Goal: Find specific page/section: Find specific page/section

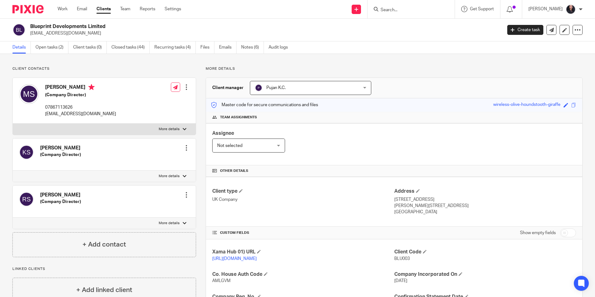
scroll to position [126, 0]
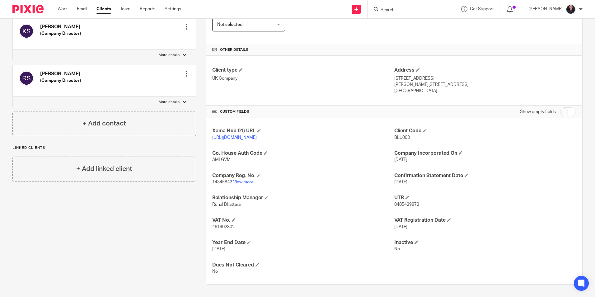
click at [387, 9] on input "Search" at bounding box center [408, 10] width 56 height 6
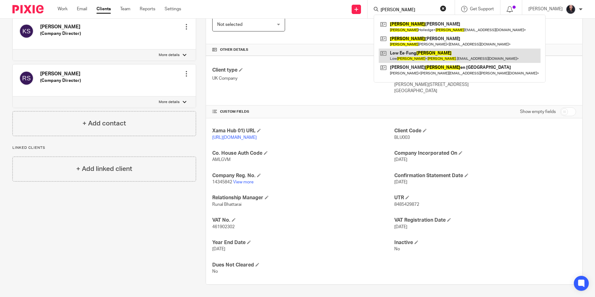
type input "emily"
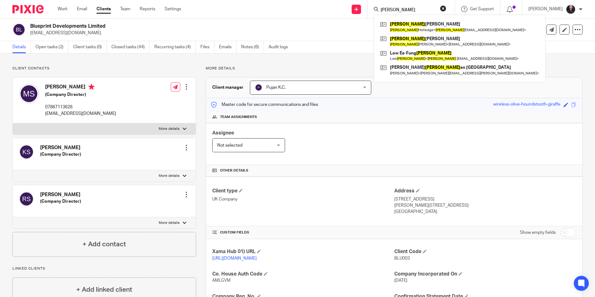
scroll to position [0, 0]
click at [31, 6] on img at bounding box center [27, 9] width 31 height 8
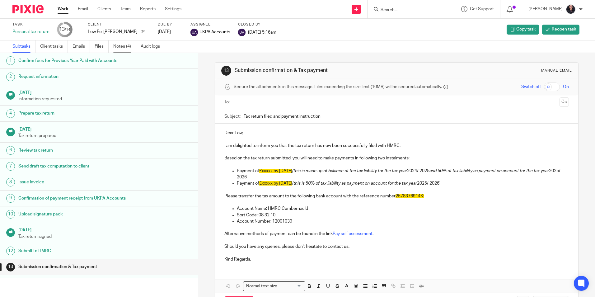
click at [122, 49] on link "Notes (4)" at bounding box center [124, 46] width 23 height 12
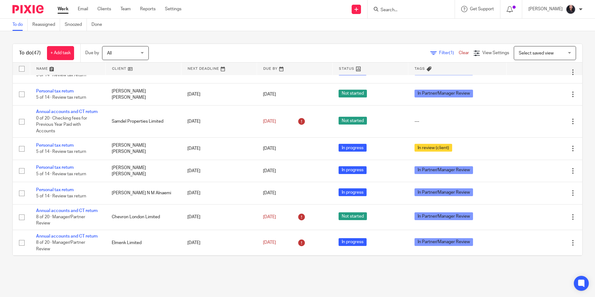
scroll to position [374, 0]
